Goal: Navigation & Orientation: Find specific page/section

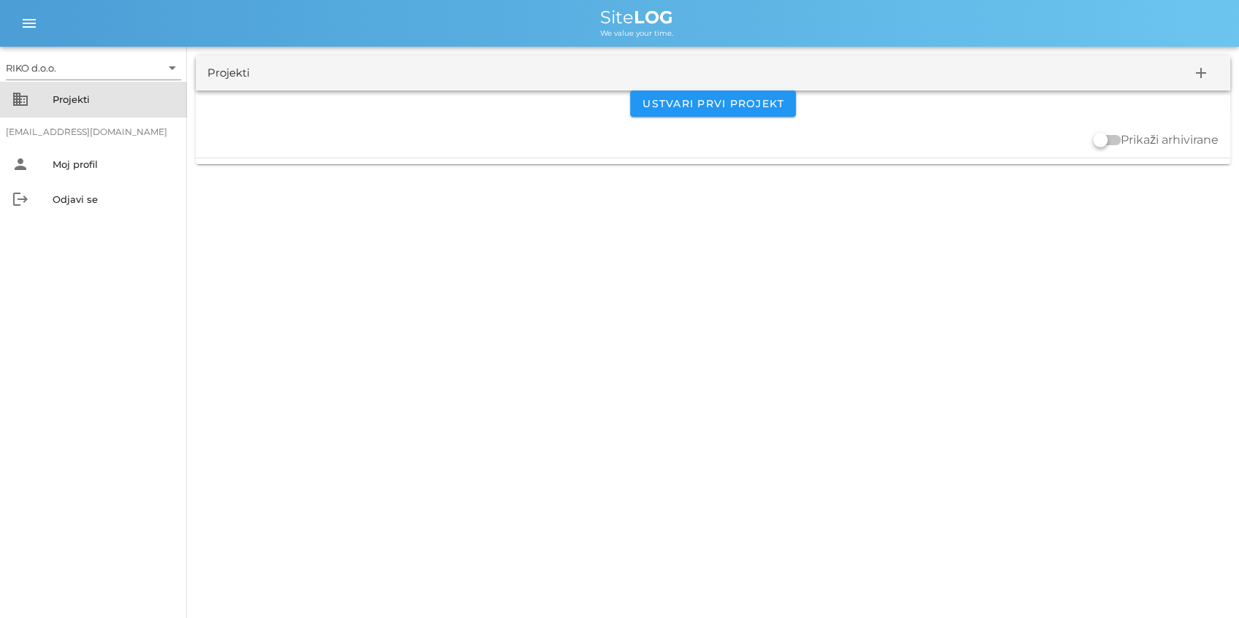
click at [98, 107] on div "Projekti" at bounding box center [114, 99] width 123 height 23
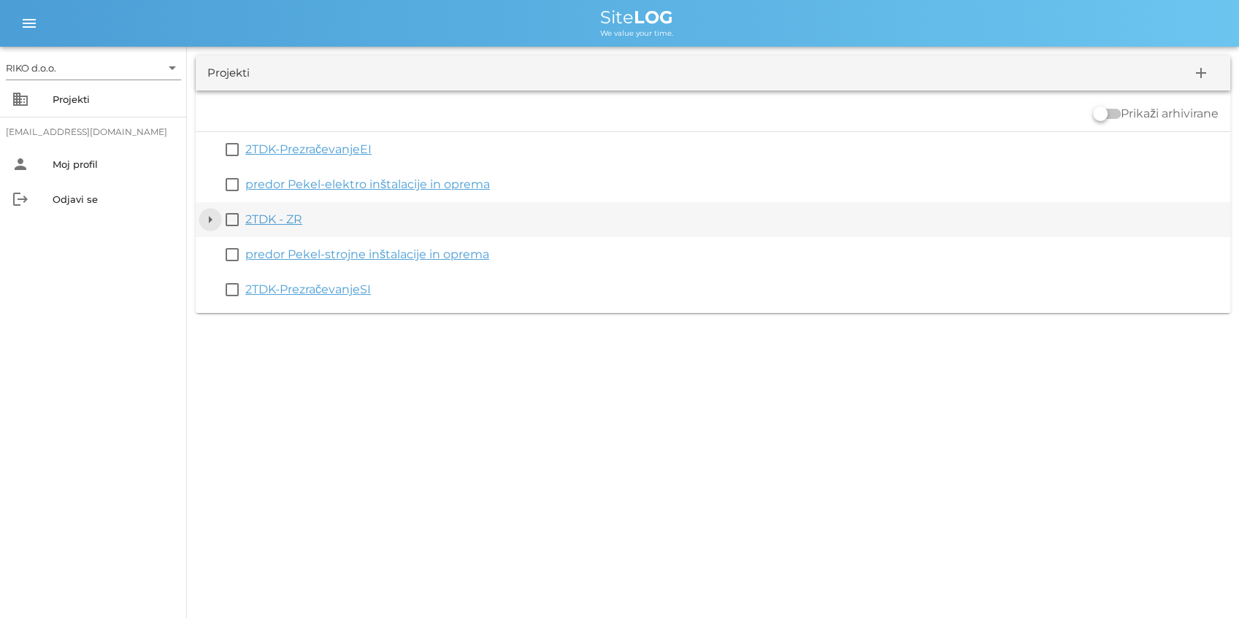
click at [209, 220] on button "arrow_drop_down" at bounding box center [210, 220] width 18 height 18
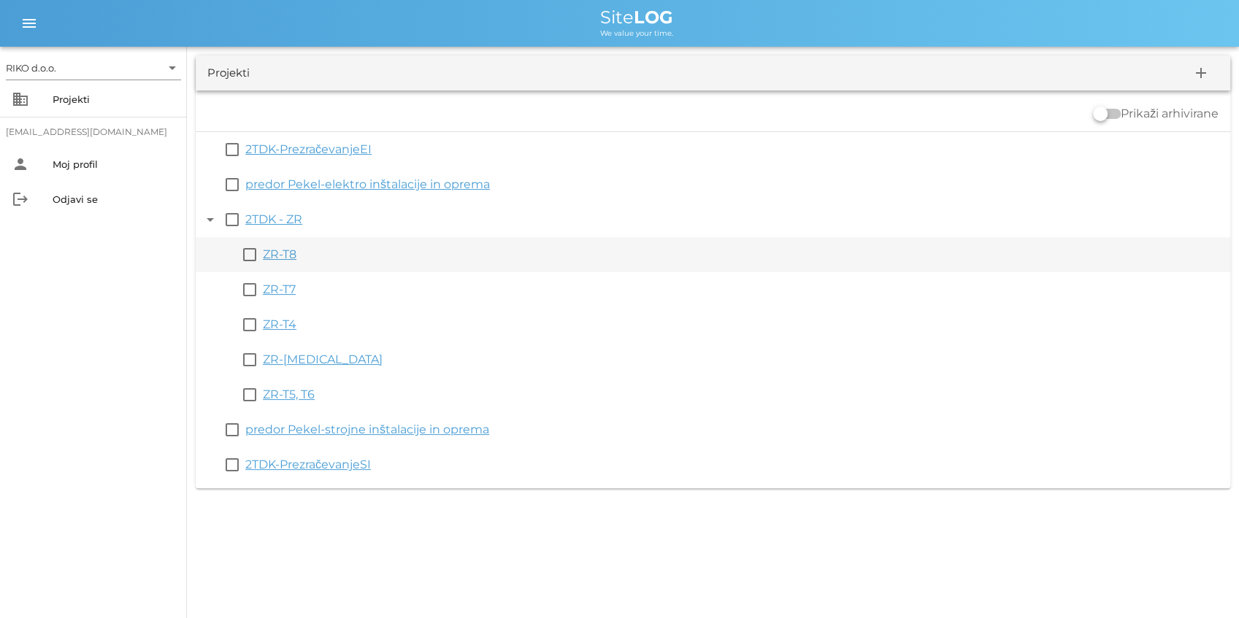
click at [273, 255] on link "ZR-T8" at bounding box center [280, 254] width 34 height 14
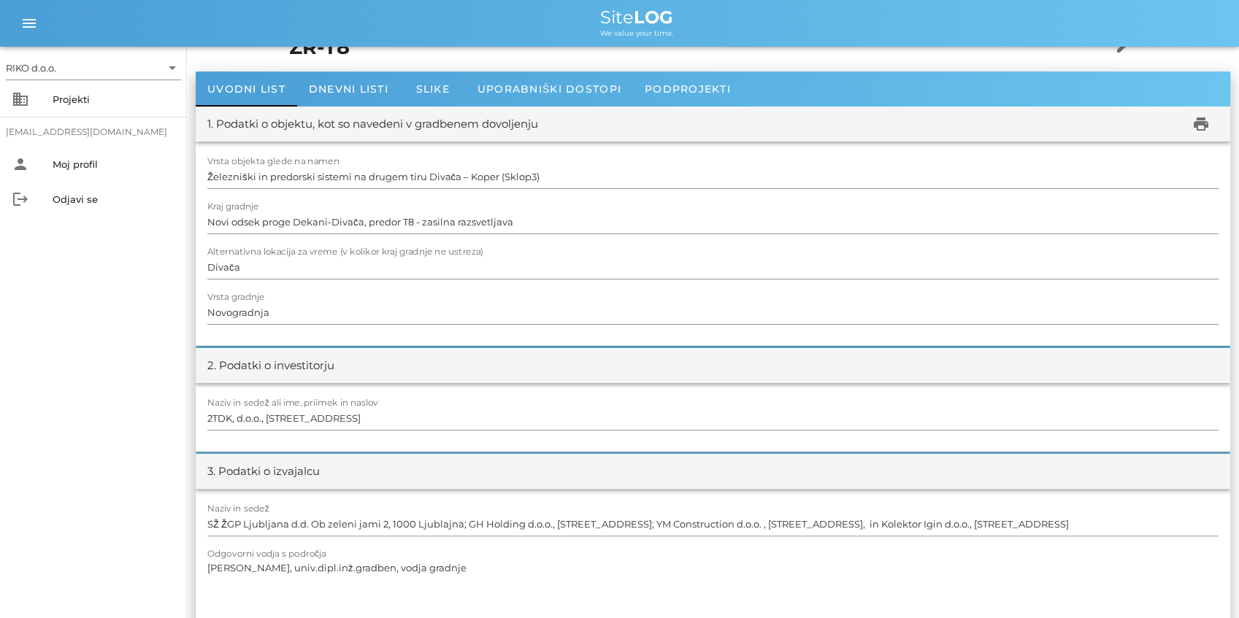
scroll to position [48, 0]
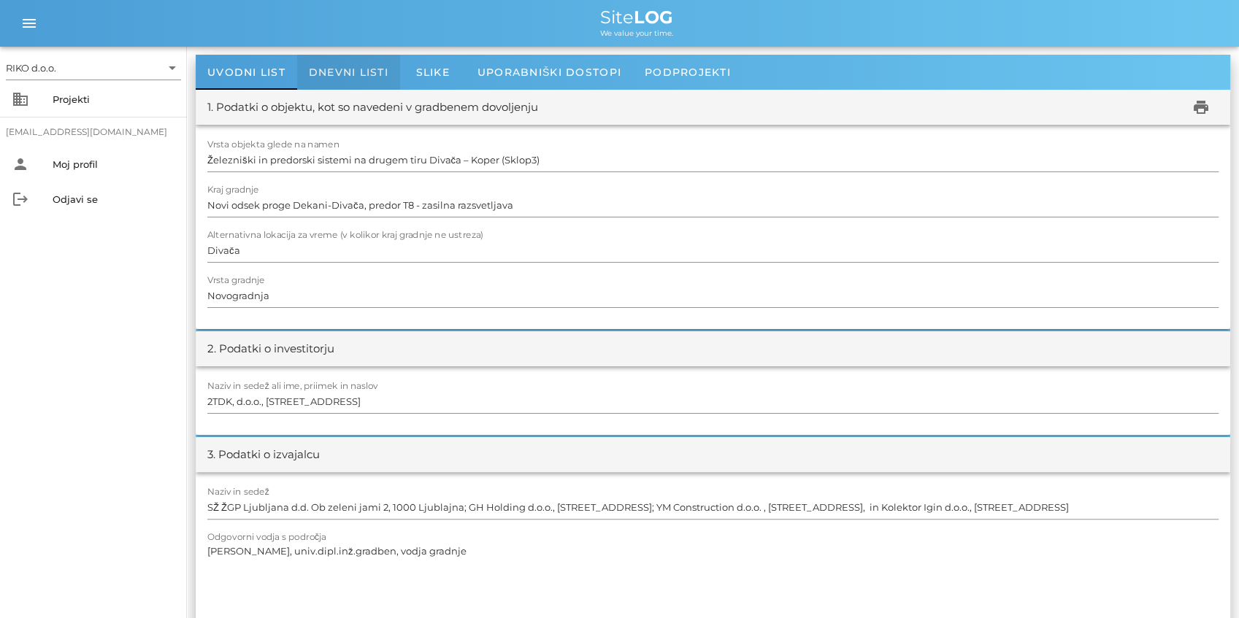
click at [363, 83] on div "Dnevni listi" at bounding box center [348, 72] width 103 height 35
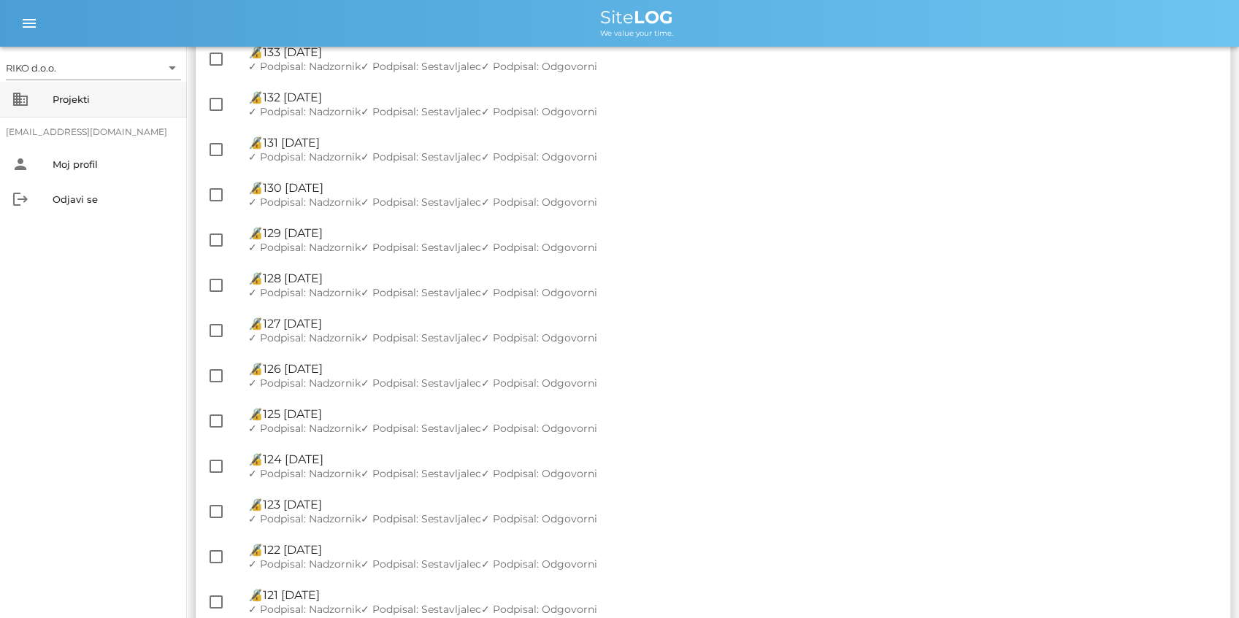
scroll to position [1920, 0]
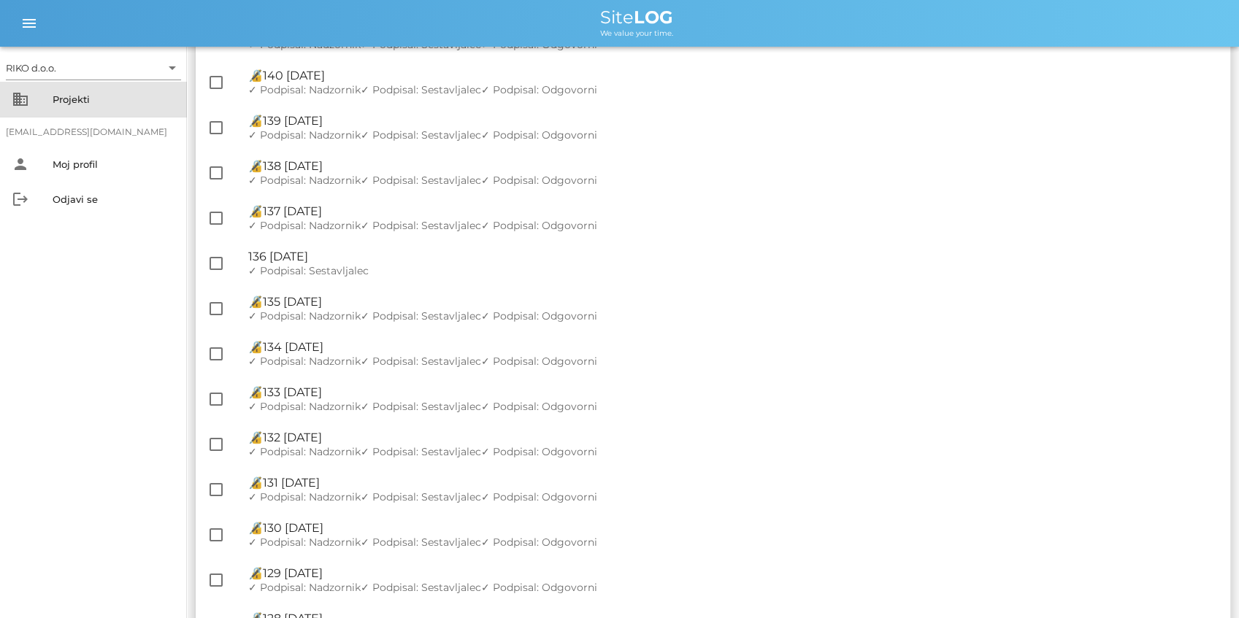
click at [112, 96] on div "Projekti" at bounding box center [114, 99] width 123 height 12
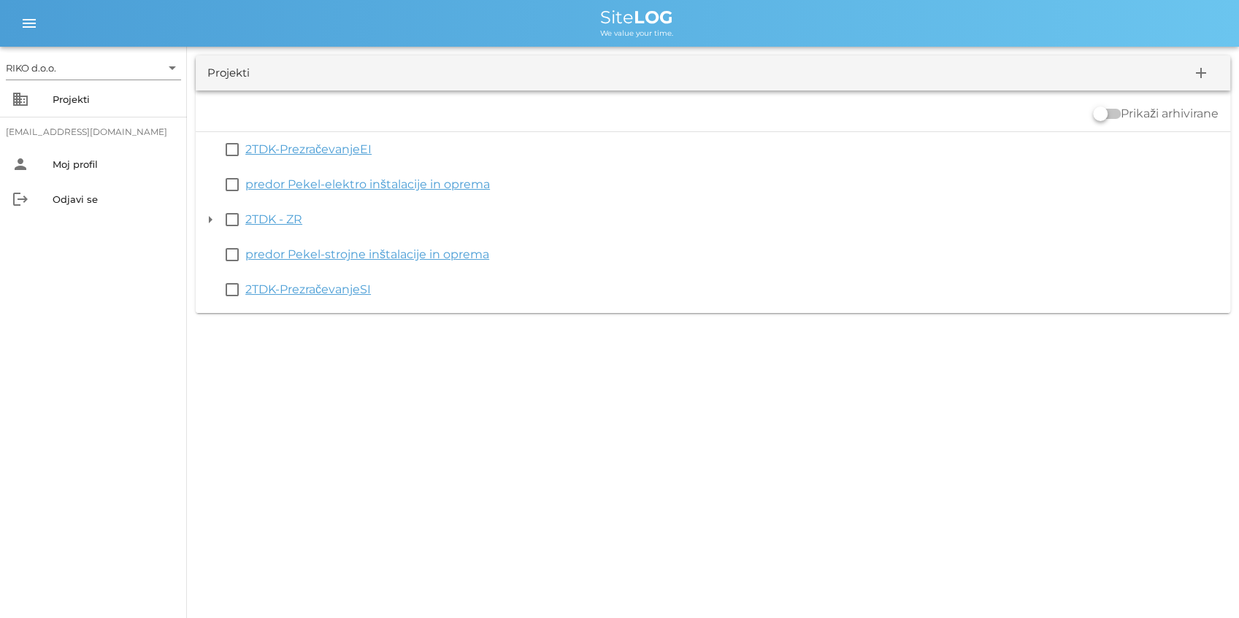
click at [216, 384] on div "RIKO d.o.o. arrow_drop_down business Projekti [EMAIL_ADDRESS][DOMAIN_NAME] pers…" at bounding box center [619, 309] width 1239 height 618
